Goal: Transaction & Acquisition: Purchase product/service

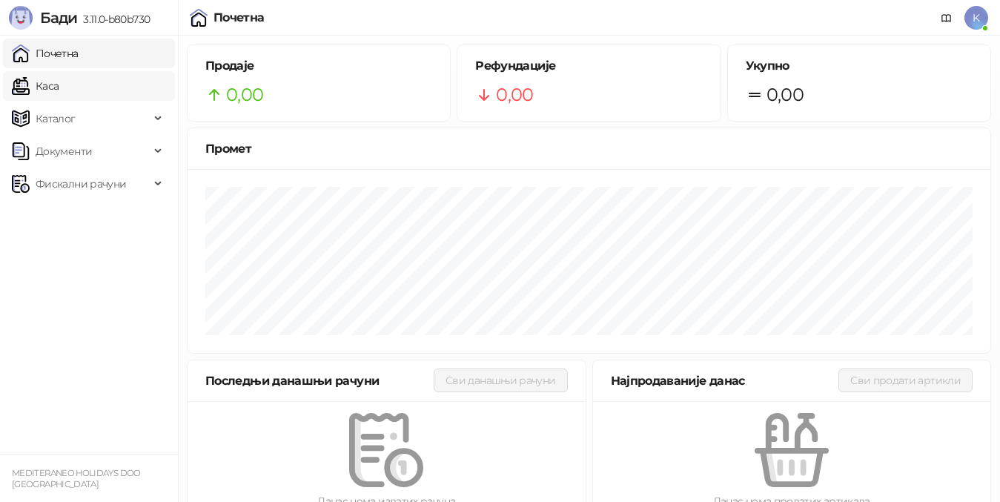
click at [53, 82] on link "Каса" at bounding box center [35, 86] width 47 height 30
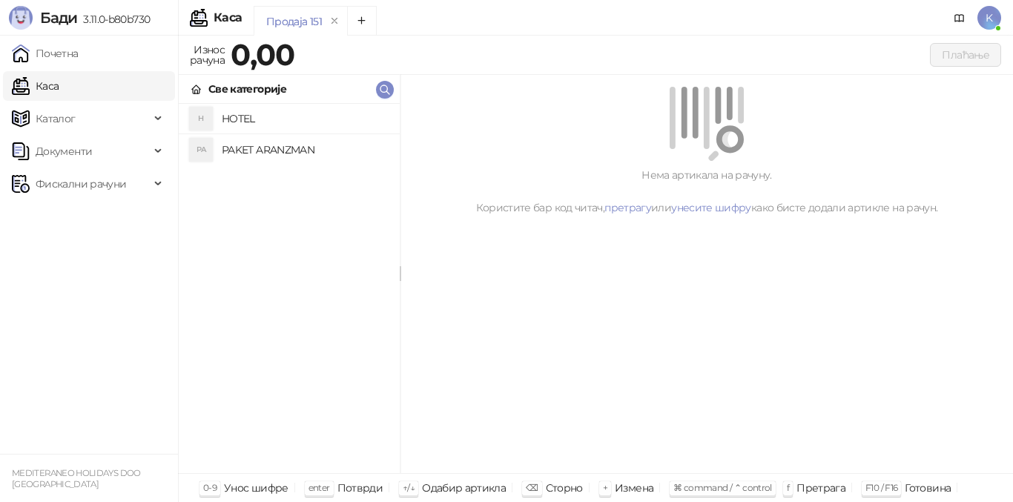
click at [291, 151] on h4 "PAKET ARANZMAN" at bounding box center [305, 150] width 166 height 24
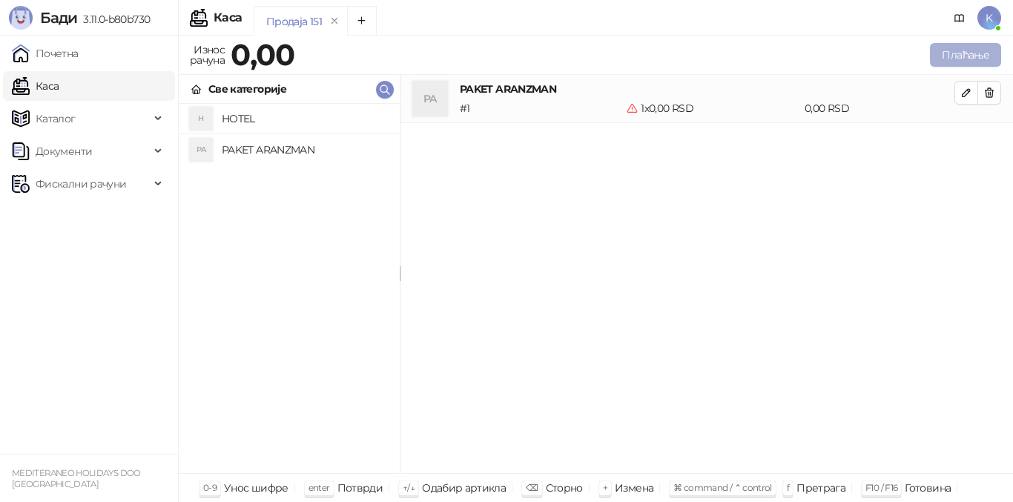
click at [944, 59] on button "Плаћање" at bounding box center [965, 55] width 71 height 24
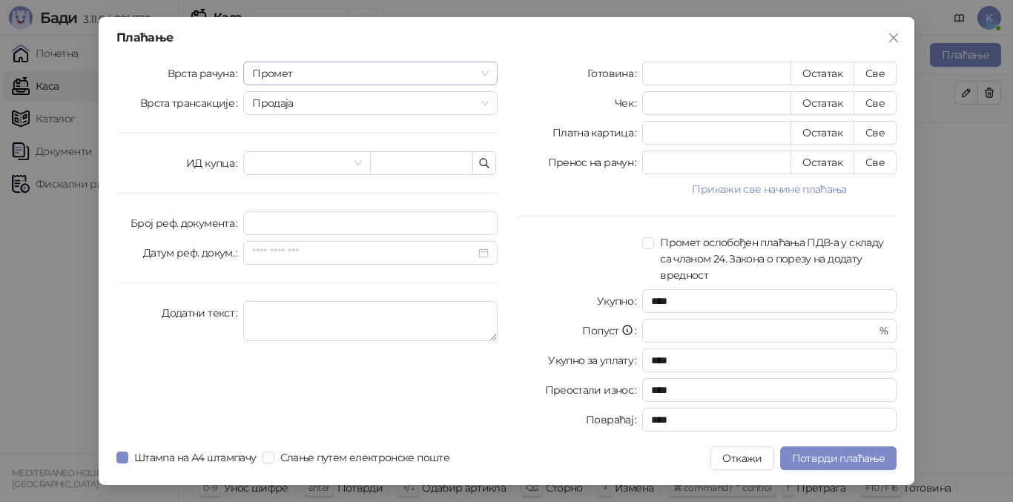
click at [280, 67] on span "Промет" at bounding box center [370, 73] width 237 height 22
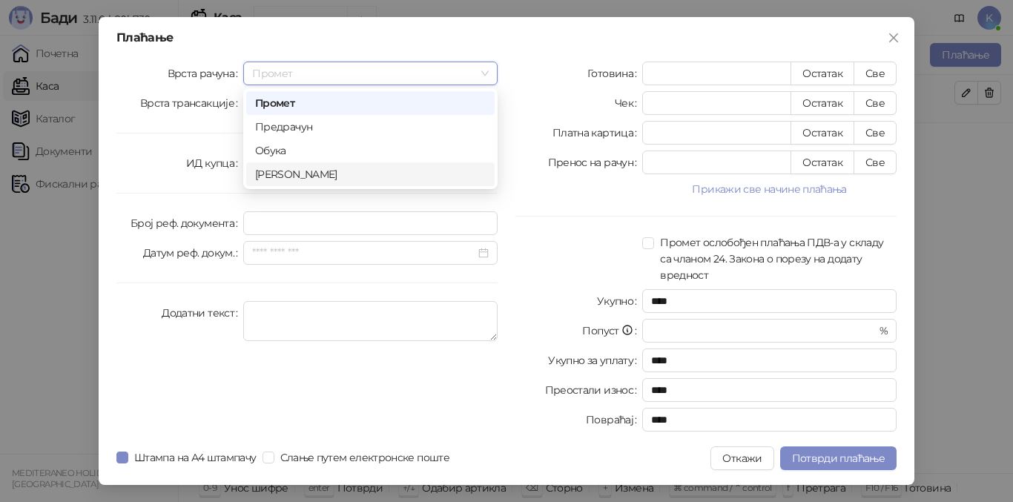
click at [271, 175] on div "[PERSON_NAME]" at bounding box center [370, 174] width 231 height 16
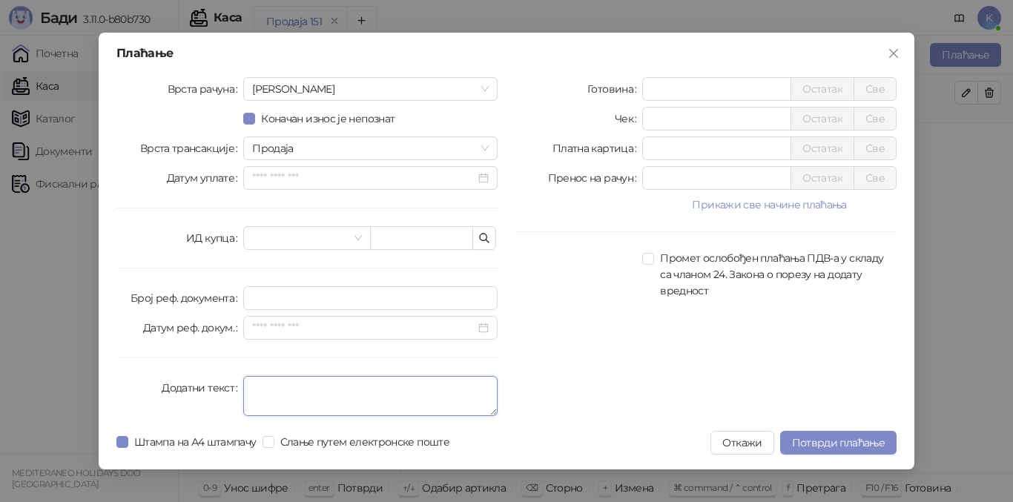
click at [260, 391] on textarea "Додатни текст" at bounding box center [370, 396] width 254 height 40
type textarea "**********"
click at [559, 320] on div "Готовина * Остатак Све Чек * Остатак Све Платна картица * Остатак Све Пренос на…" at bounding box center [705, 249] width 399 height 345
click at [649, 147] on input "*" at bounding box center [717, 148] width 148 height 22
type input "*****"
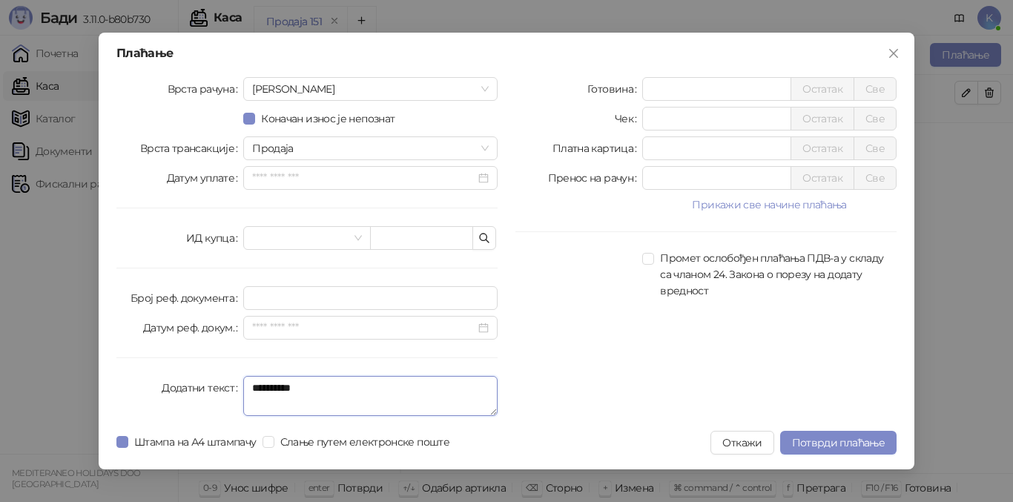
click at [278, 392] on textarea "**********" at bounding box center [370, 396] width 254 height 40
click at [280, 385] on textarea "**********" at bounding box center [370, 396] width 254 height 40
type textarea "*********"
click at [814, 444] on span "Потврди плаћање" at bounding box center [838, 442] width 93 height 13
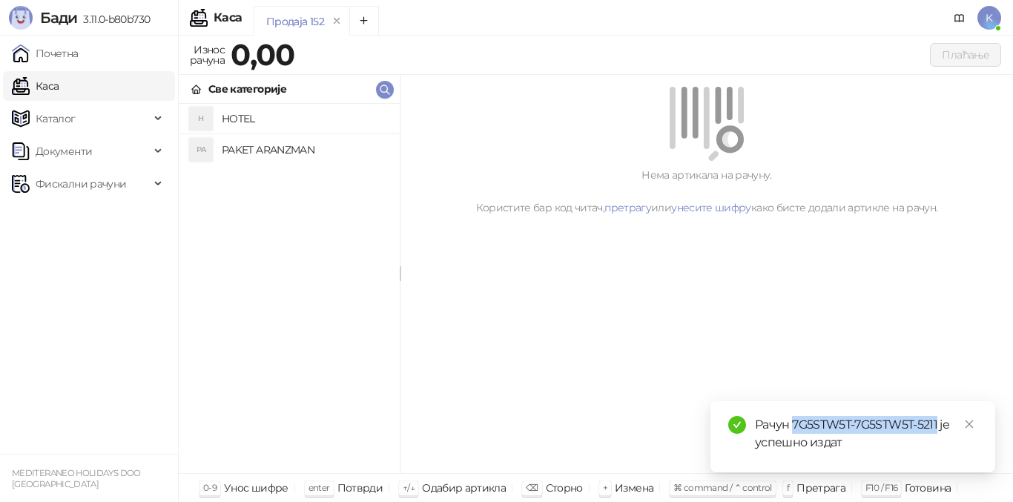
drag, startPoint x: 793, startPoint y: 423, endPoint x: 938, endPoint y: 423, distance: 144.6
click at [938, 423] on div "Рачун 7G5STW5T-7G5STW5T-5211 је успешно издат" at bounding box center [866, 434] width 222 height 36
copy div "7G5STW5T-7G5STW5T-5211"
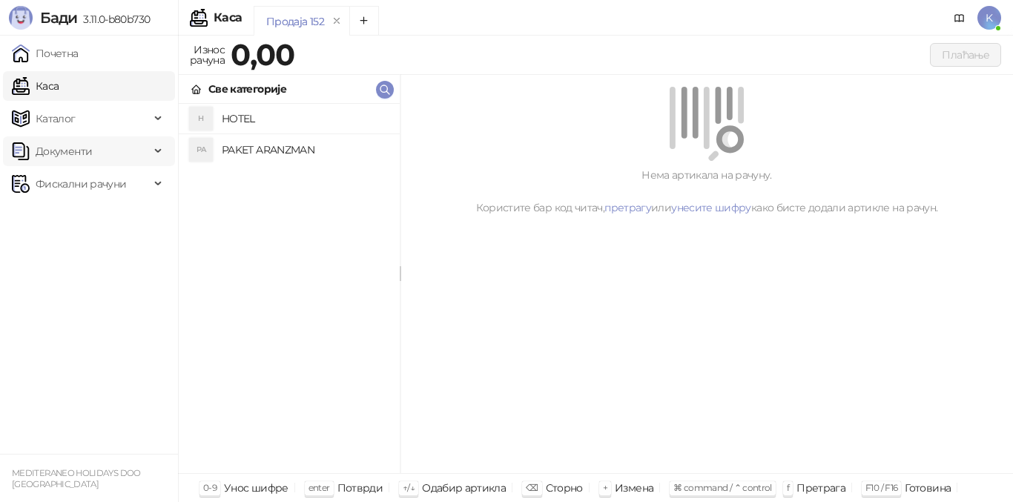
click at [87, 159] on span "Документи" at bounding box center [64, 151] width 56 height 30
click at [86, 215] on link "Излазни документи" at bounding box center [80, 217] width 124 height 30
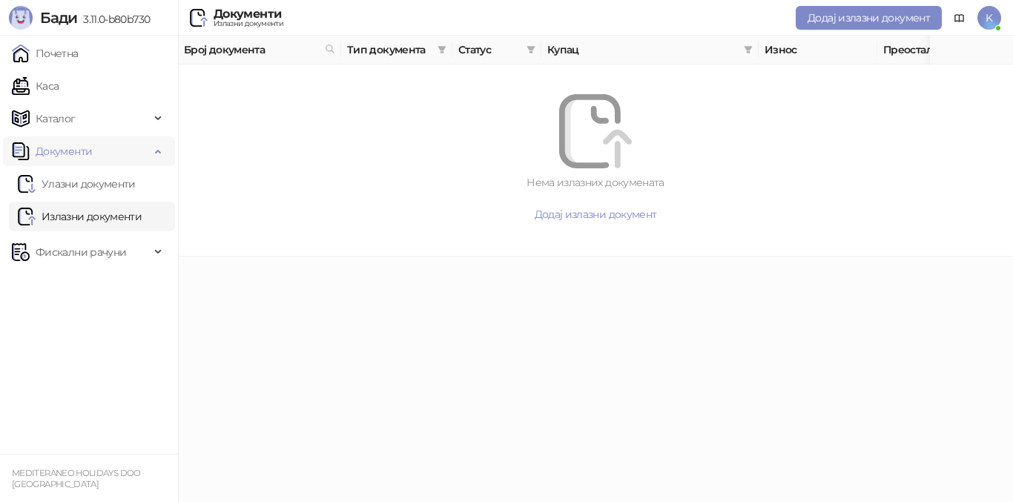
click at [65, 152] on span "Документи" at bounding box center [64, 151] width 56 height 30
click at [80, 190] on span "Фискални рачуни" at bounding box center [81, 184] width 90 height 30
click at [79, 217] on link "Издати рачуни" at bounding box center [67, 217] width 99 height 30
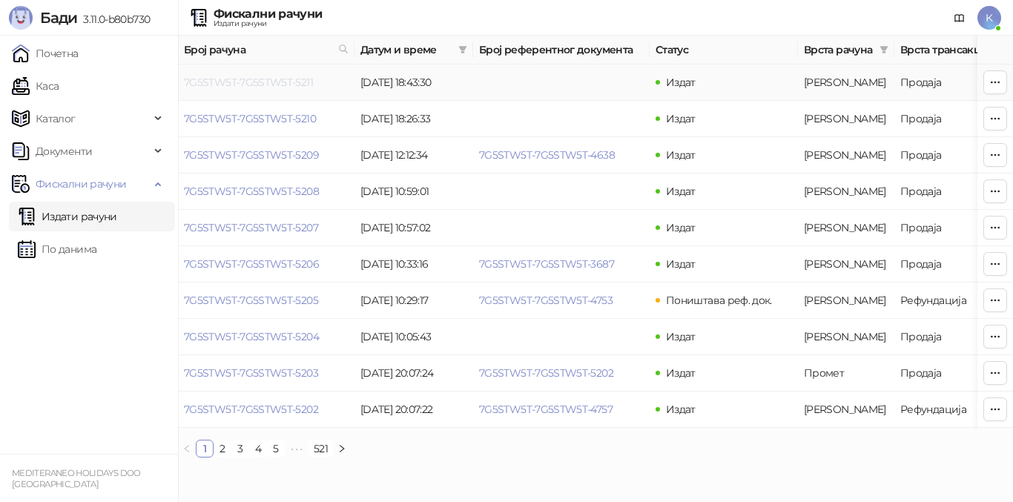
click at [288, 87] on link "7G5STW5T-7G5STW5T-5211" at bounding box center [248, 82] width 129 height 13
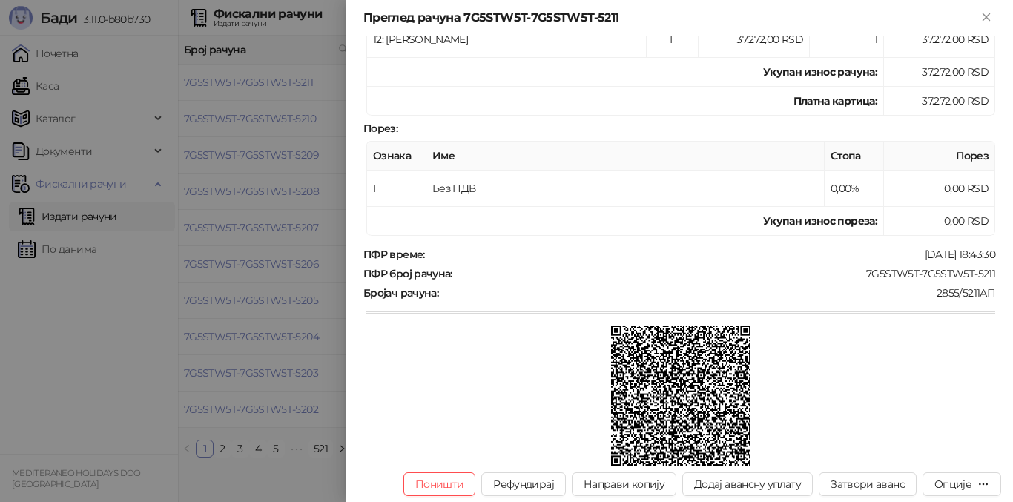
scroll to position [297, 0]
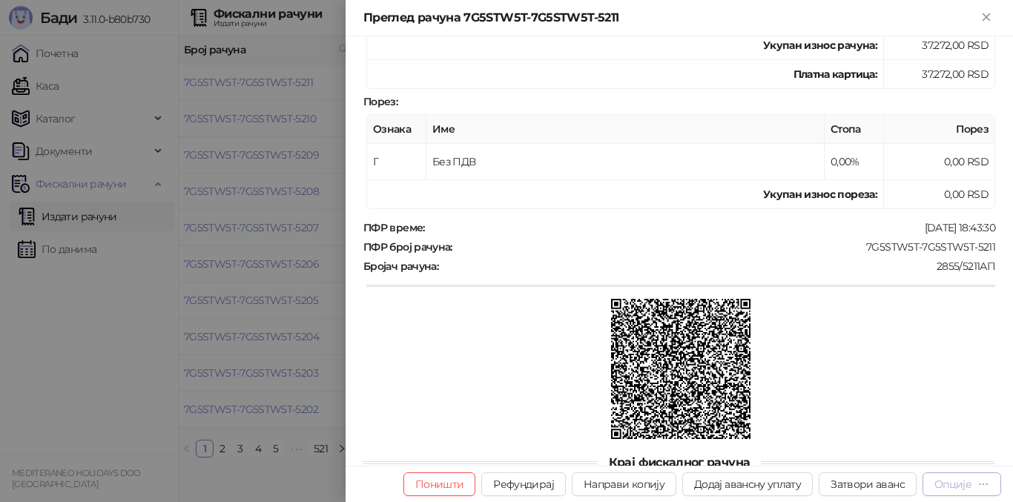
click at [948, 490] on div "Опције" at bounding box center [952, 484] width 37 height 13
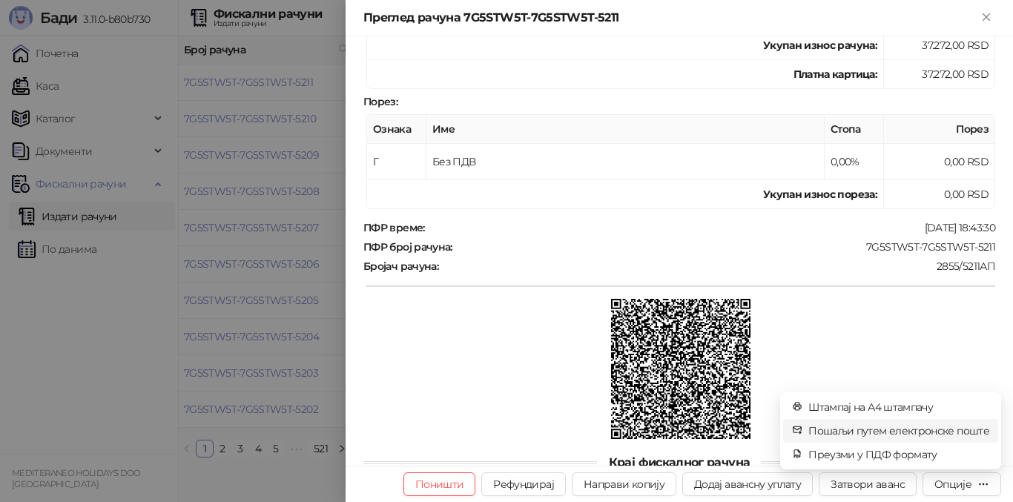
click at [913, 428] on span "Пошаљи путем електронске поште" at bounding box center [898, 431] width 181 height 16
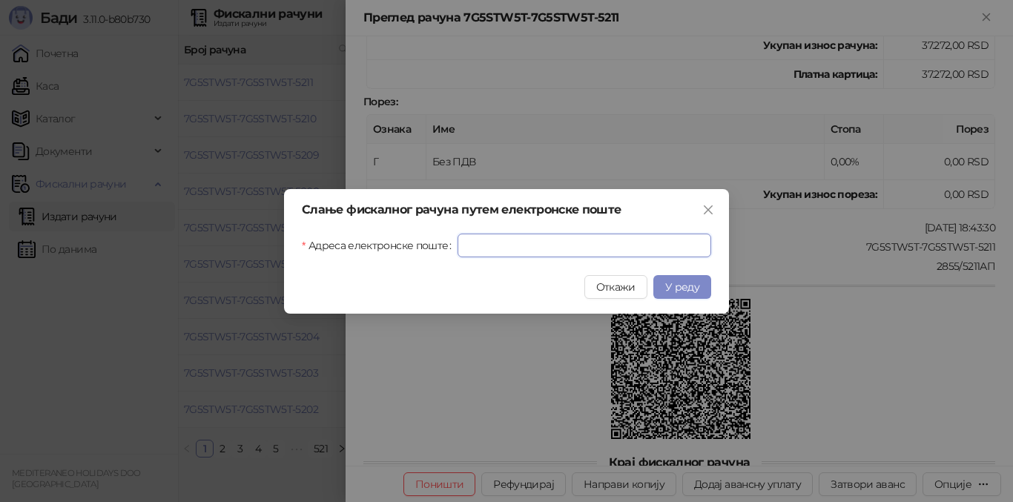
click at [476, 241] on input "Адреса електронске поште" at bounding box center [585, 246] width 254 height 24
paste input "**********"
type input "**********"
click at [690, 283] on span "У реду" at bounding box center [682, 286] width 34 height 13
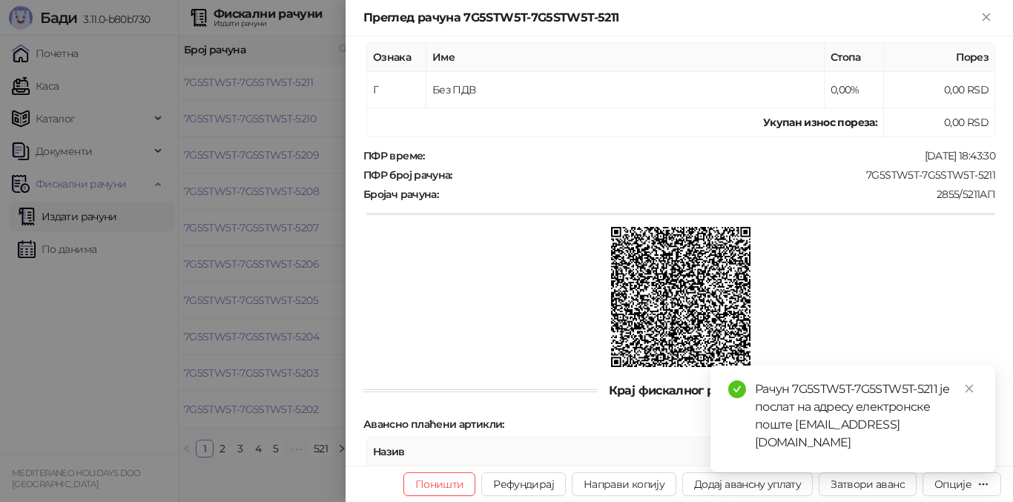
scroll to position [435, 0]
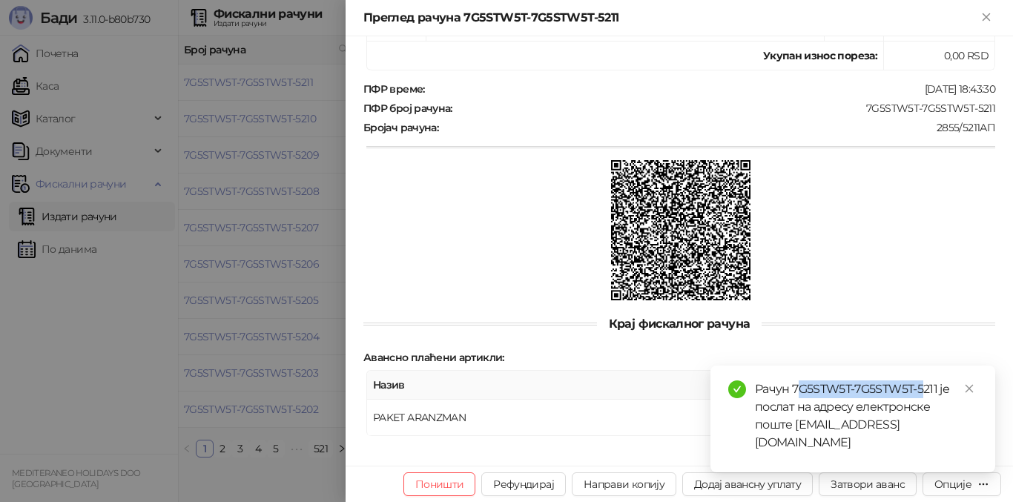
drag, startPoint x: 840, startPoint y: 410, endPoint x: 928, endPoint y: 410, distance: 88.2
click at [928, 410] on div "Рачун 7G5STW5T-7G5STW5T-5211 је послат на адресу електронске поште [EMAIL_ADDRE…" at bounding box center [866, 415] width 222 height 71
drag, startPoint x: 794, startPoint y: 404, endPoint x: 938, endPoint y: 403, distance: 143.9
click at [938, 403] on div "Рачун 7G5STW5T-7G5STW5T-5211 је послат на адресу електронске поште [EMAIL_ADDRE…" at bounding box center [866, 415] width 222 height 71
copy div "7G5STW5T-7G5STW5T-5211"
